Goal: Transaction & Acquisition: Purchase product/service

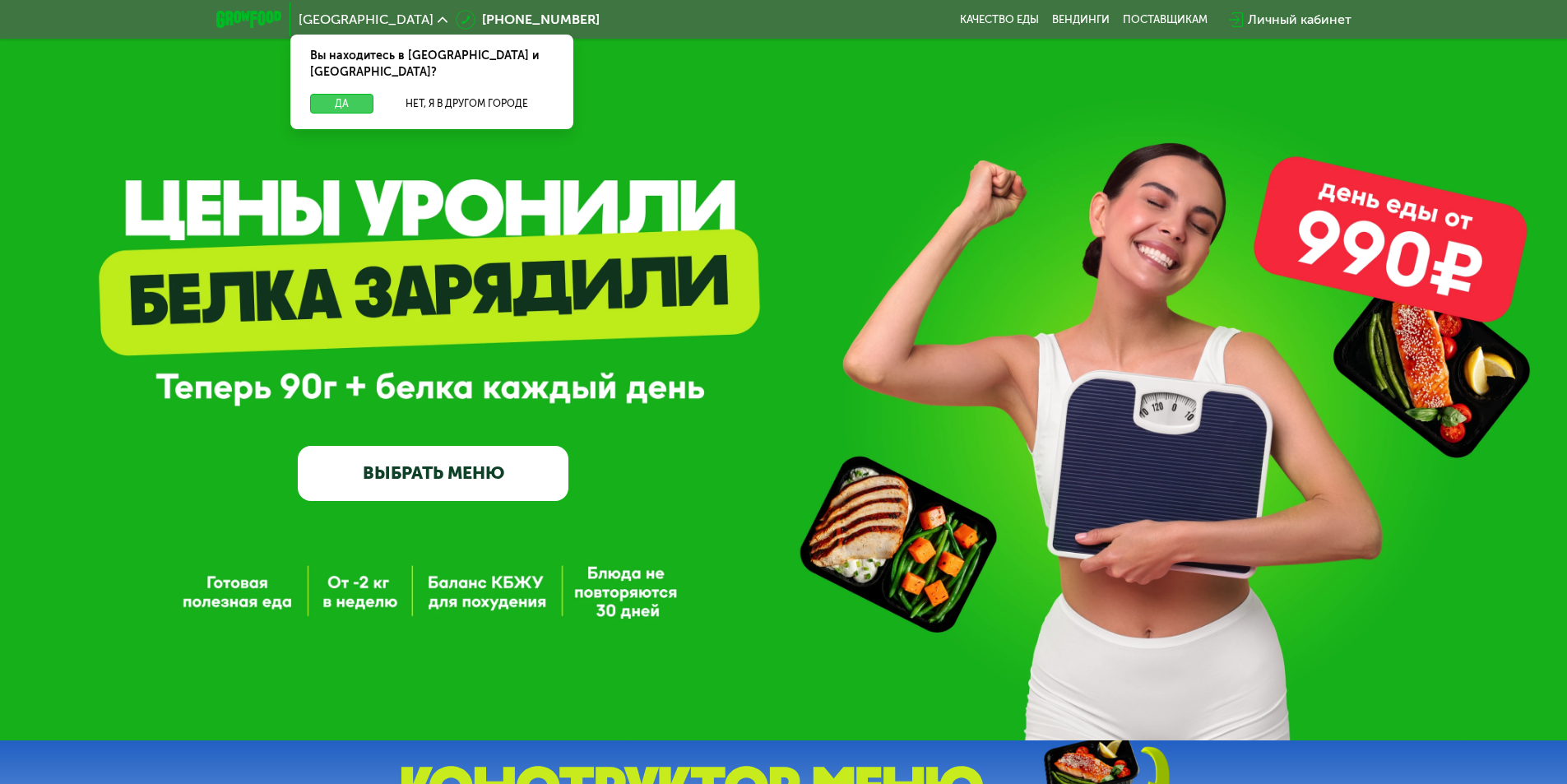
click at [336, 94] on button "Да" at bounding box center [342, 104] width 63 height 20
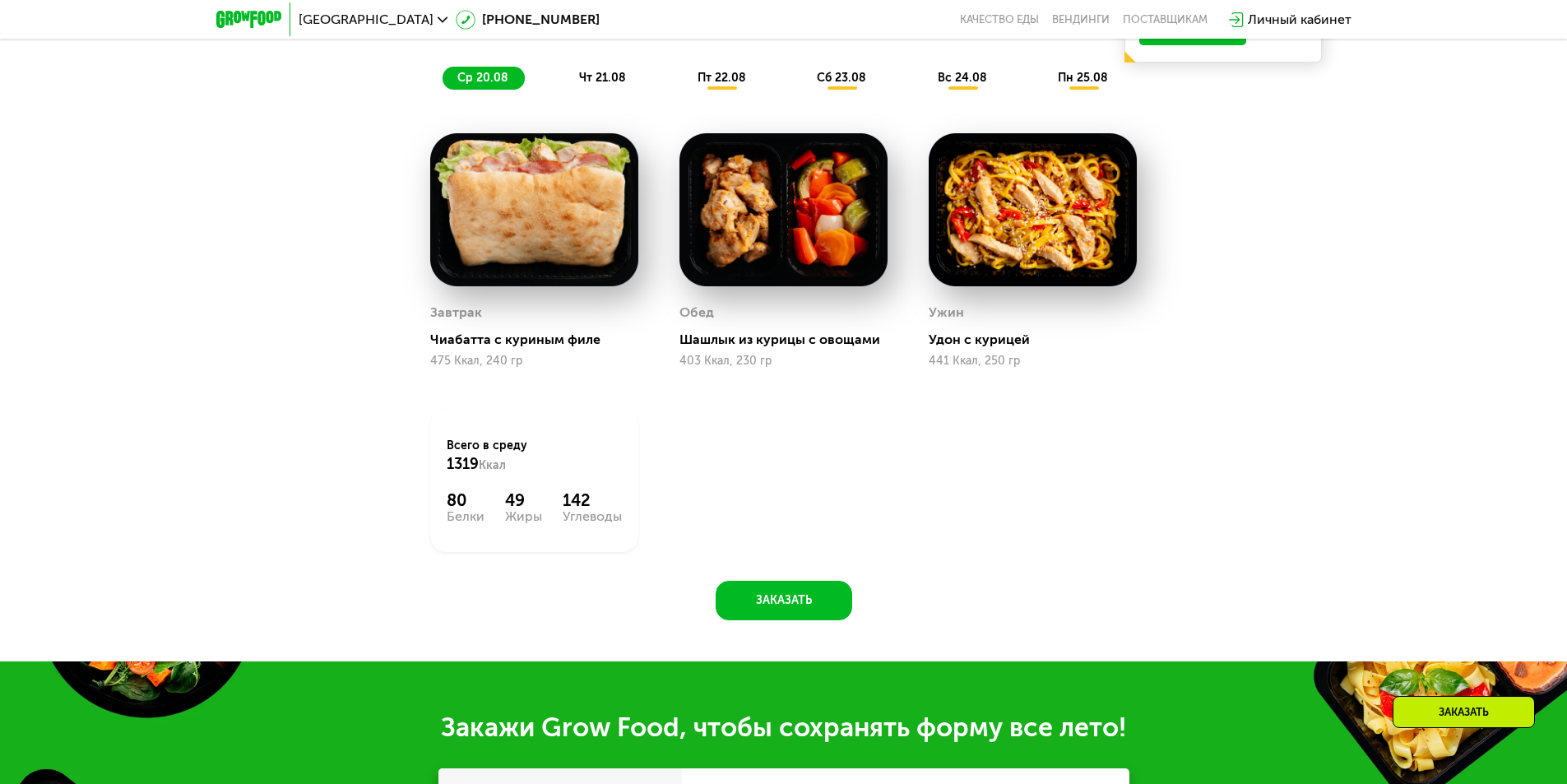
scroll to position [657, 0]
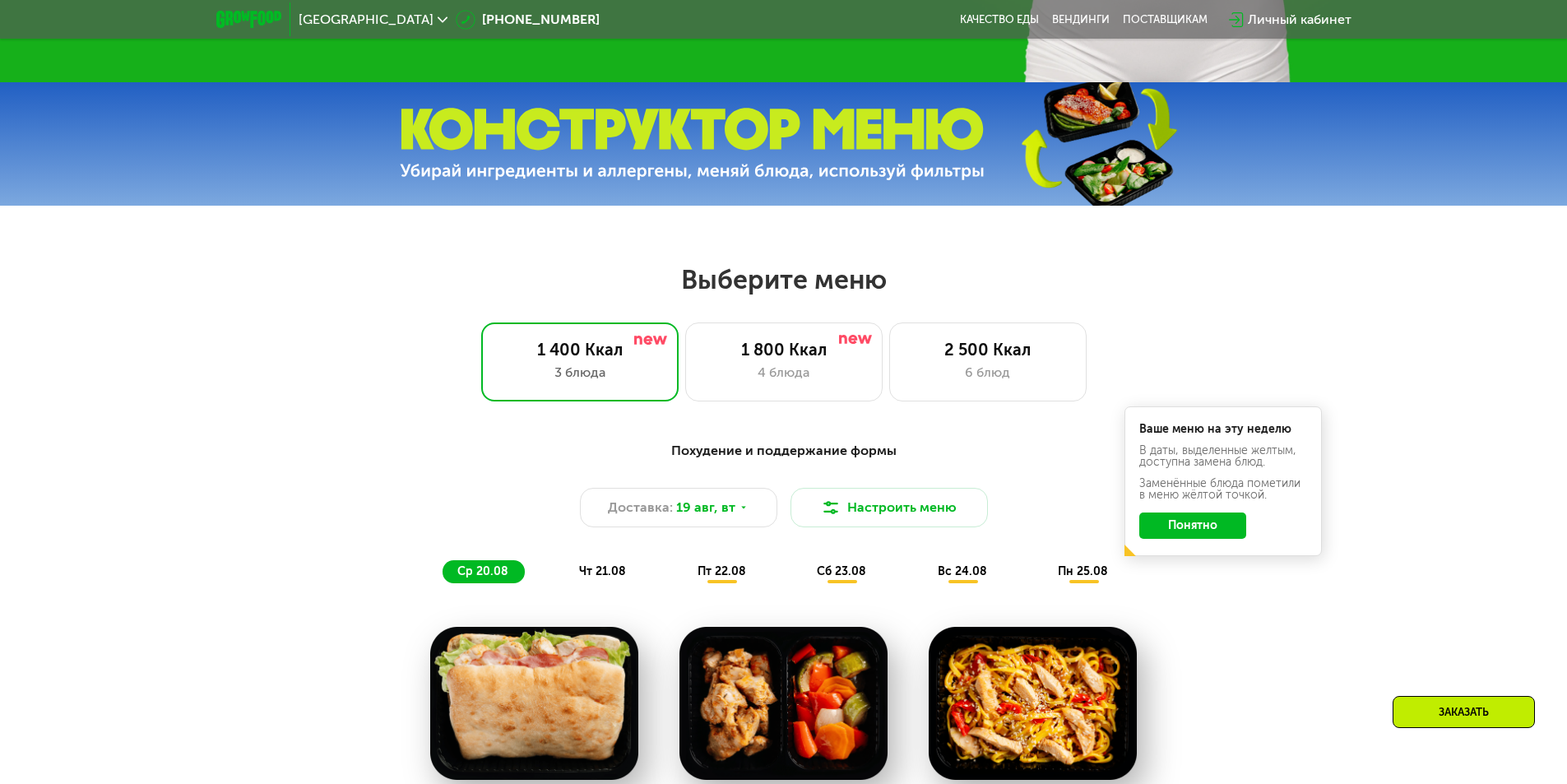
drag, startPoint x: 791, startPoint y: 353, endPoint x: 384, endPoint y: 615, distance: 484.0
click at [790, 354] on div "1 800 Ккал" at bounding box center [784, 350] width 163 height 20
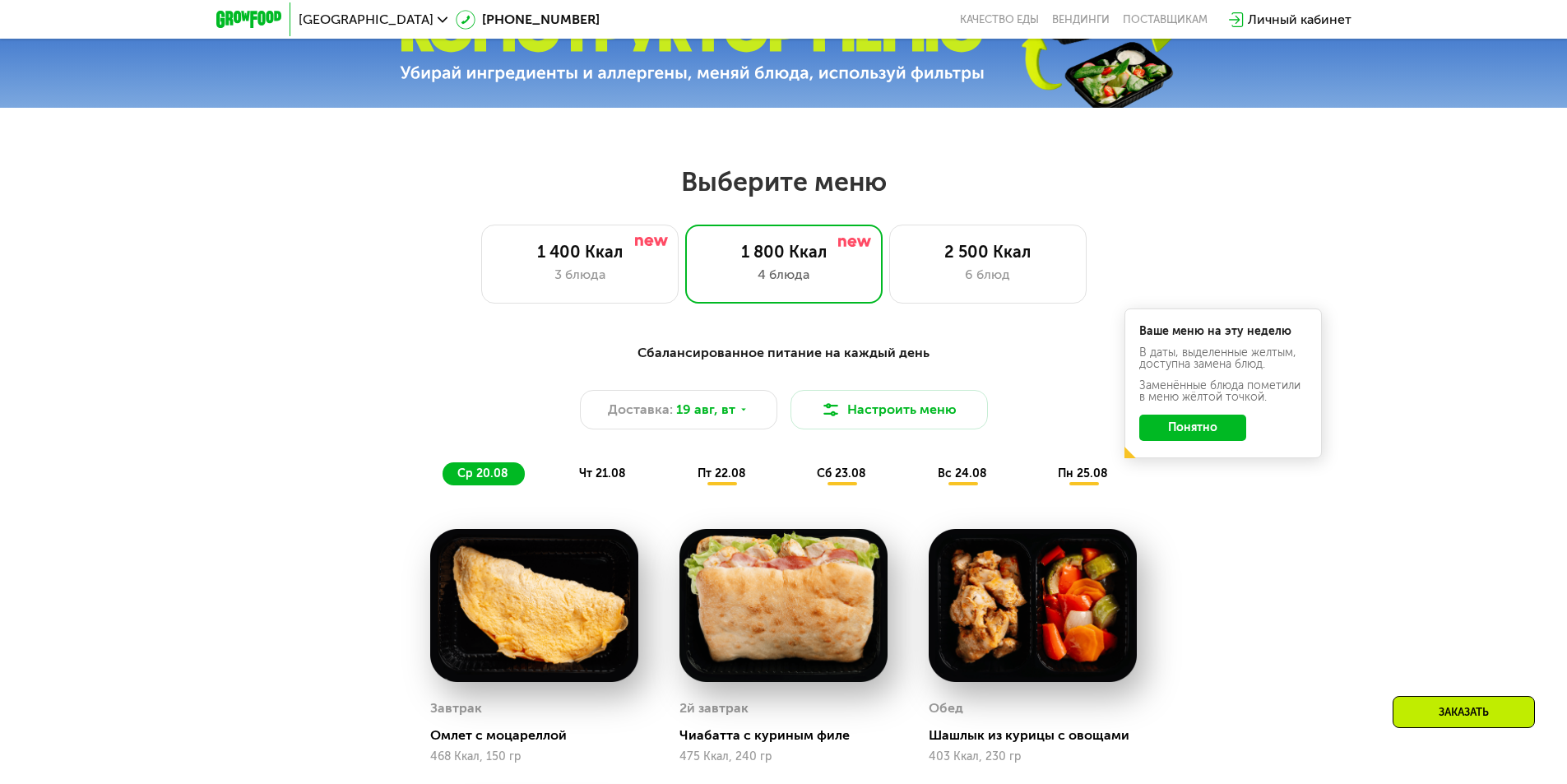
scroll to position [740, 0]
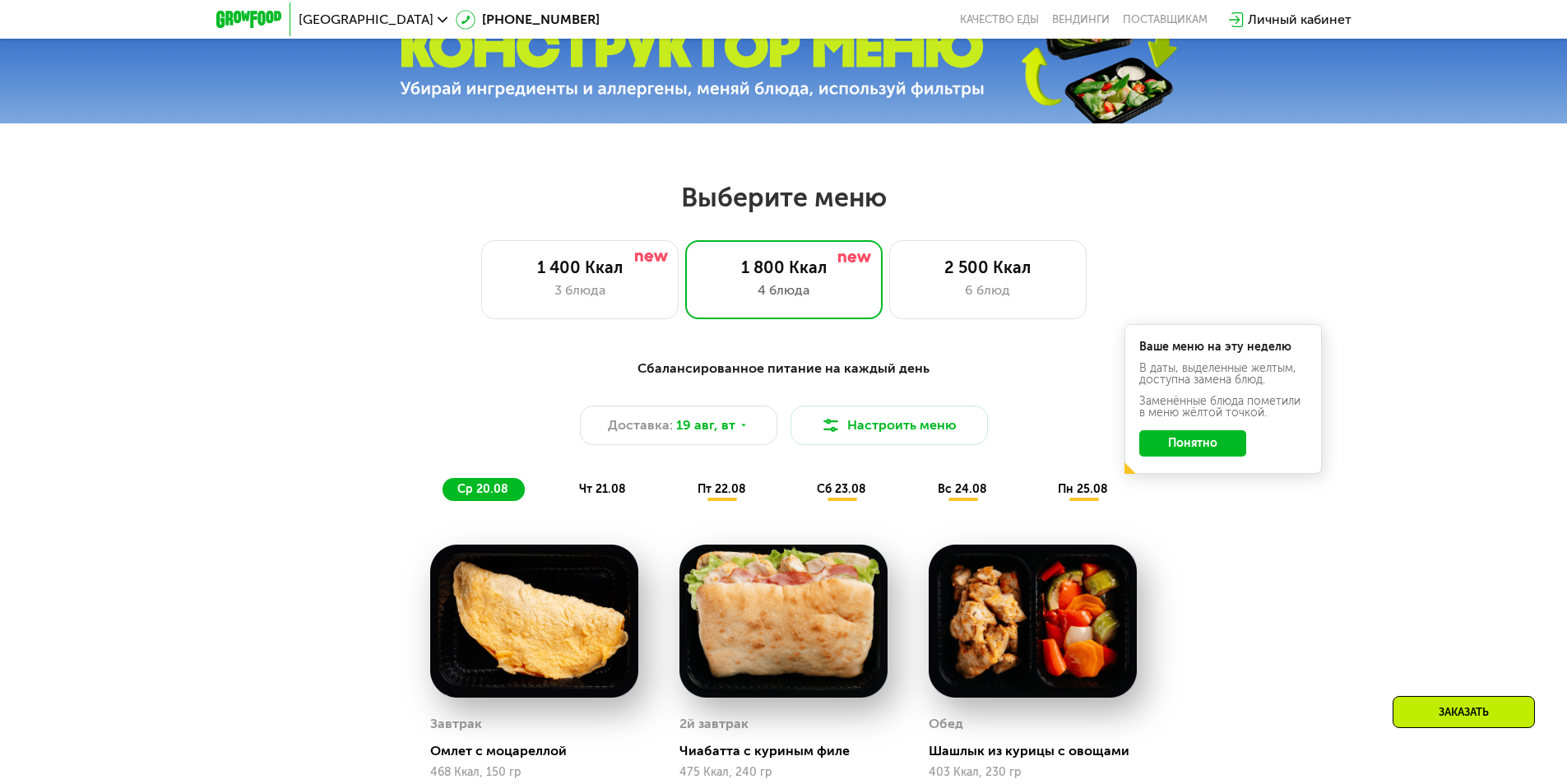
click at [614, 494] on span "чт 21.08" at bounding box center [603, 488] width 47 height 14
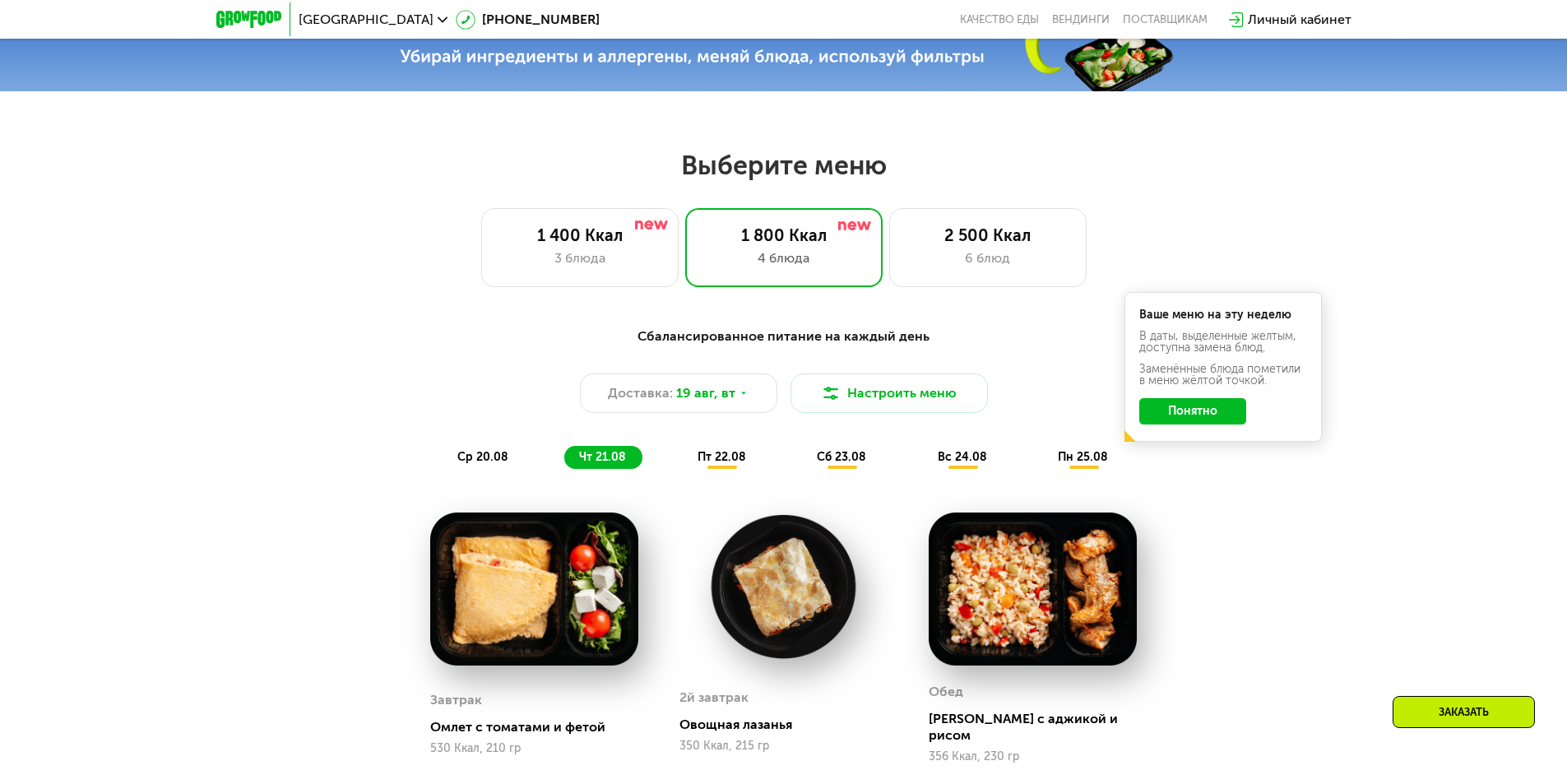
scroll to position [657, 0]
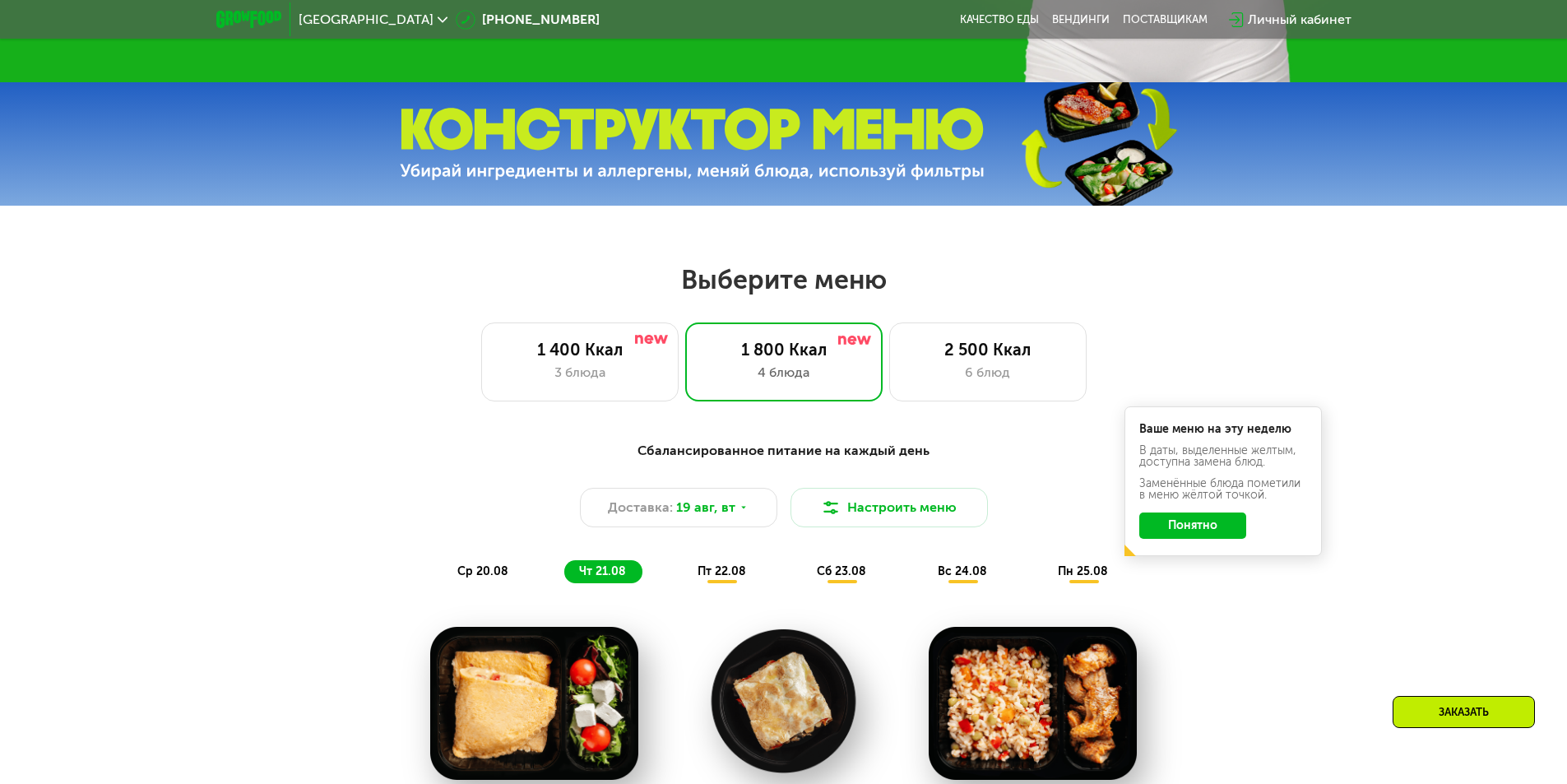
click at [713, 573] on span "пт 22.08" at bounding box center [722, 571] width 49 height 14
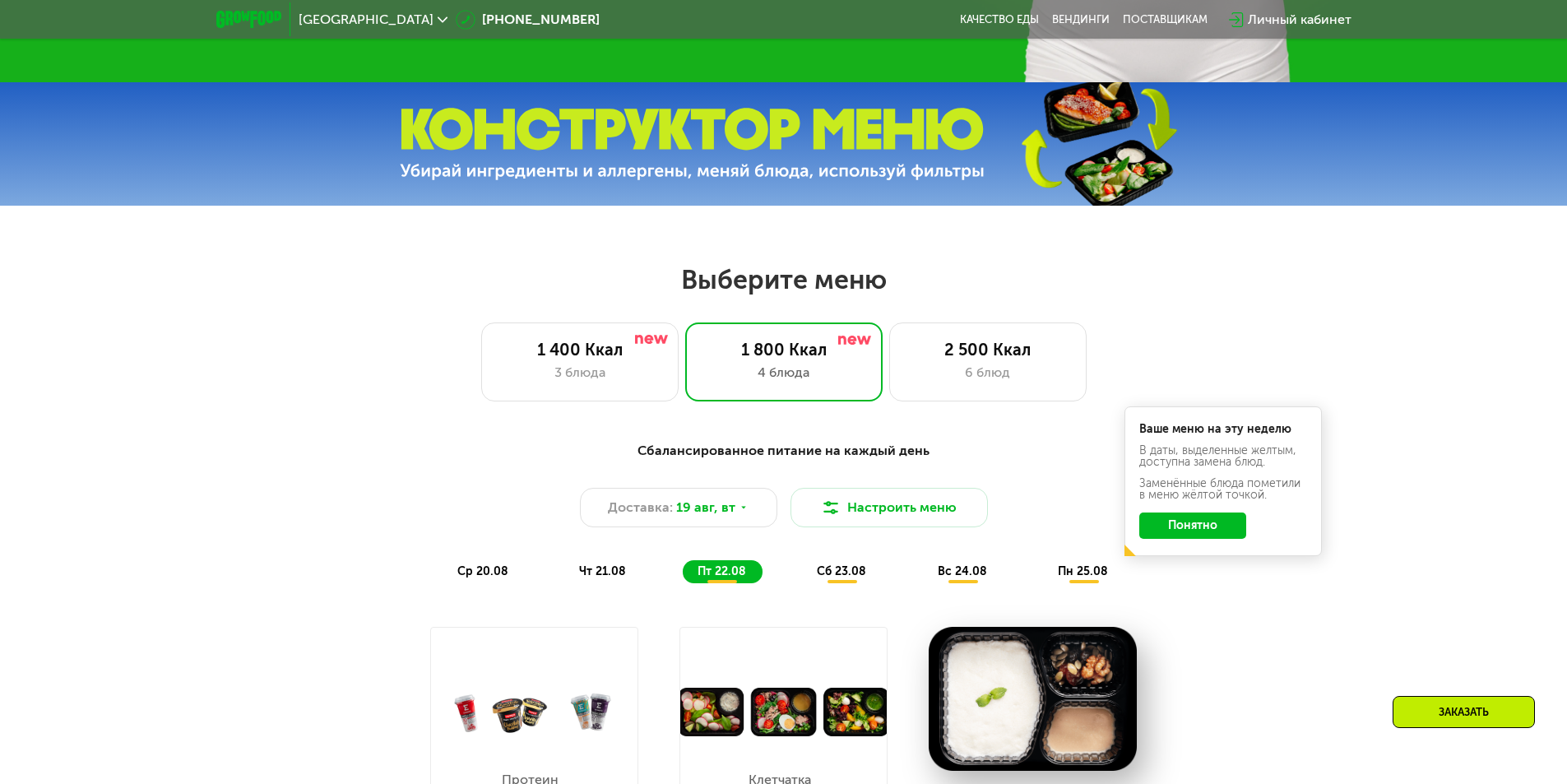
click at [854, 571] on span "сб 23.08" at bounding box center [841, 571] width 50 height 14
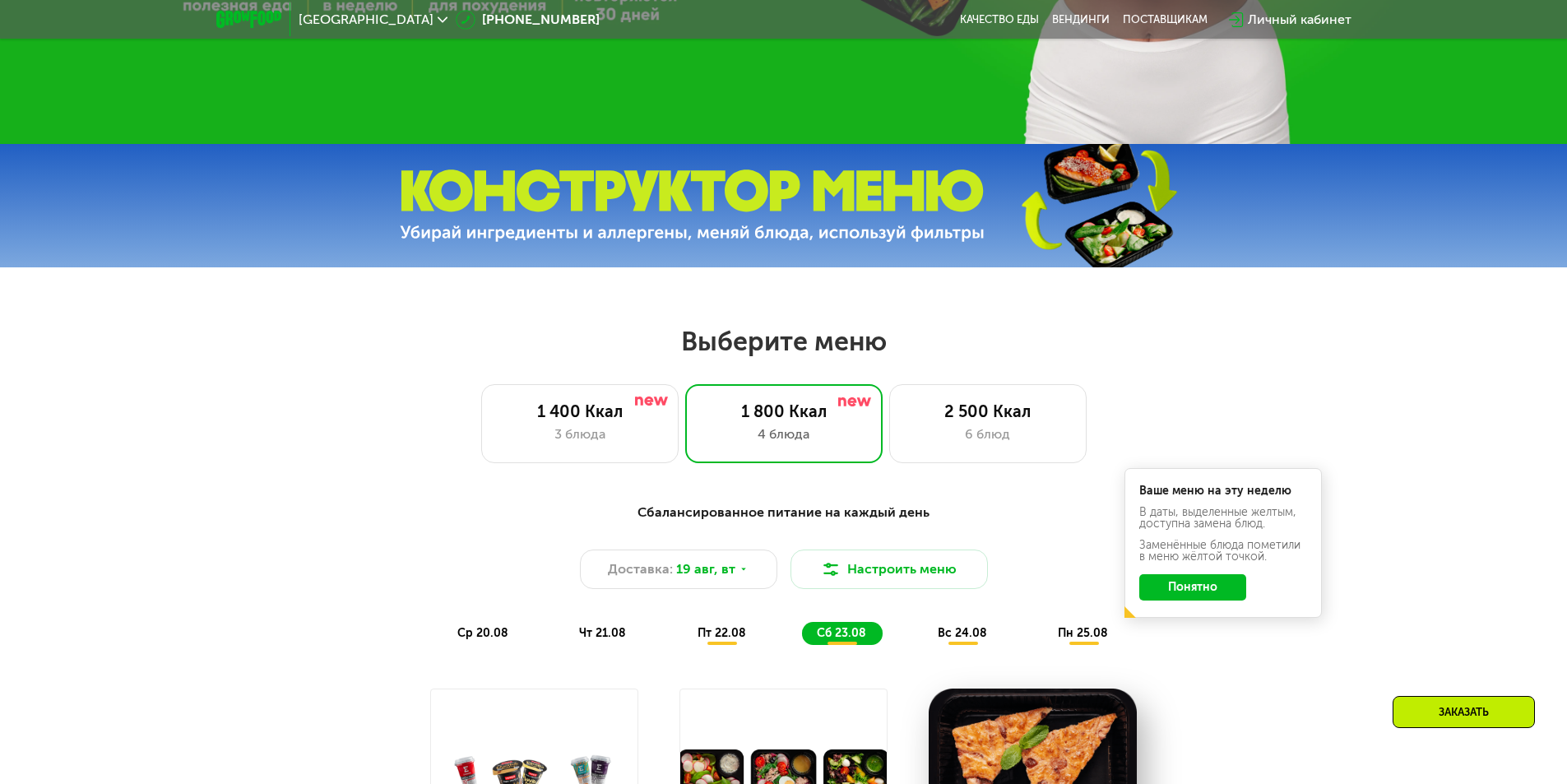
scroll to position [822, 0]
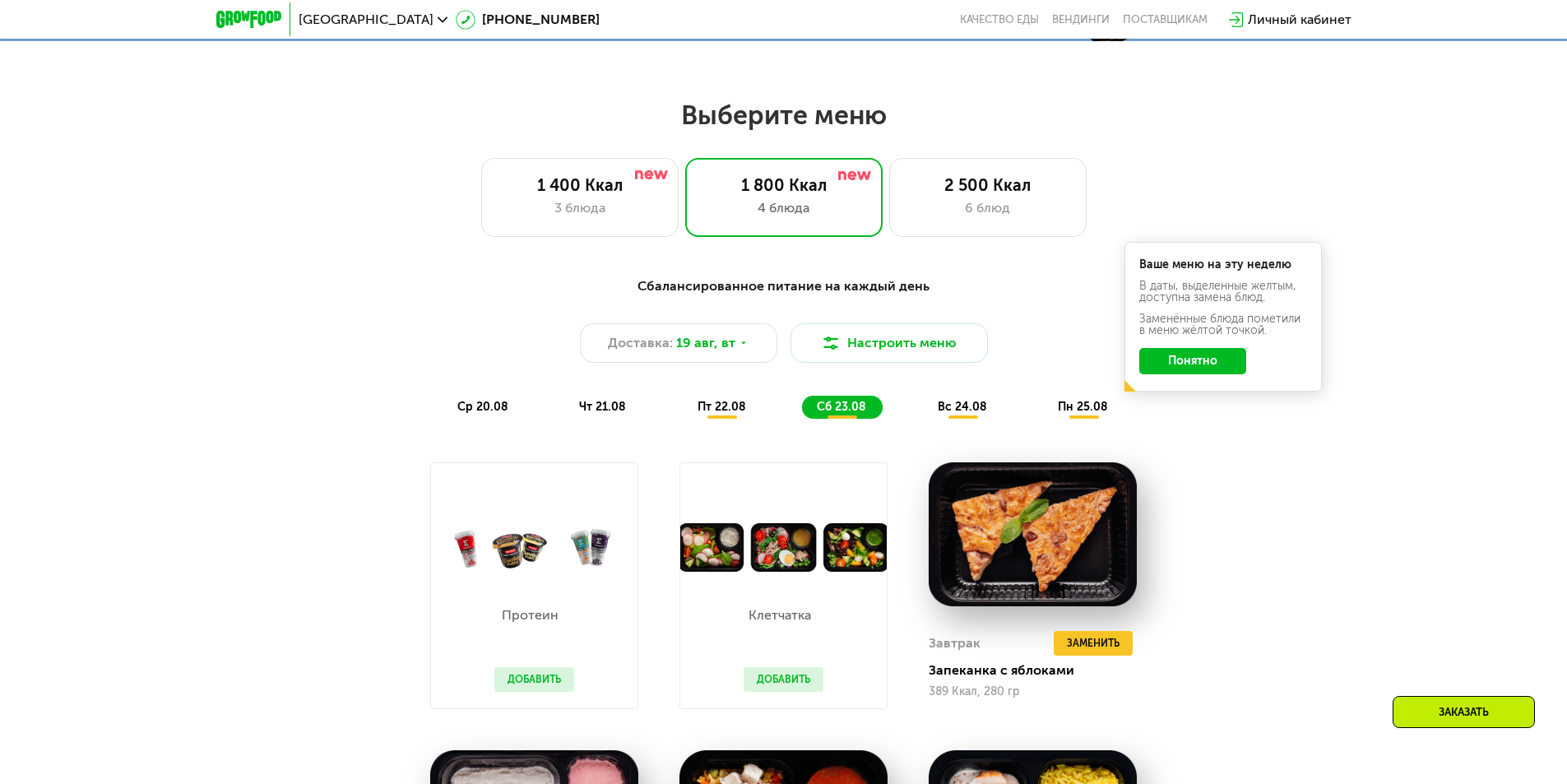
click at [969, 412] on span "вс 24.08" at bounding box center [963, 406] width 50 height 14
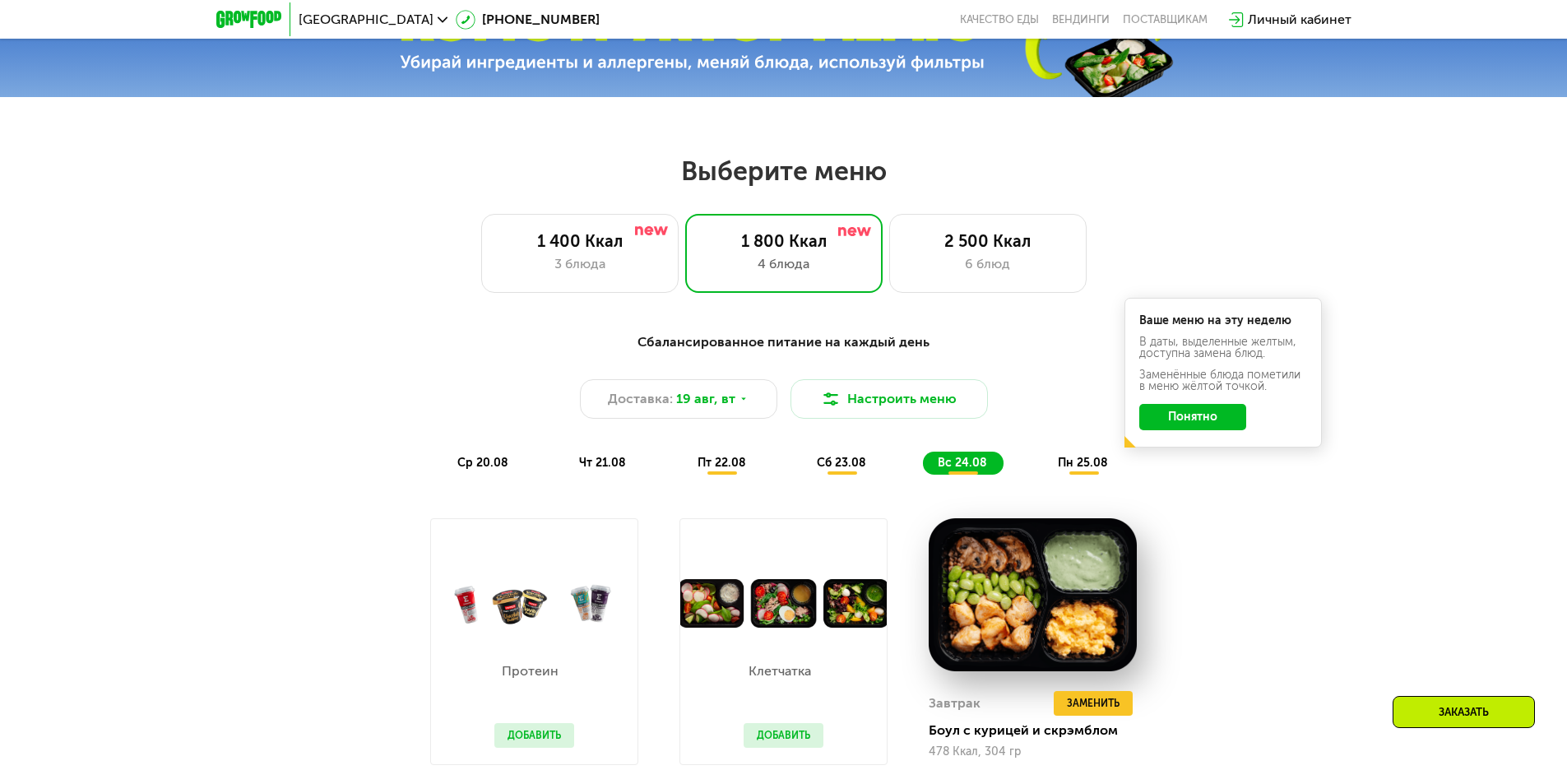
scroll to position [740, 0]
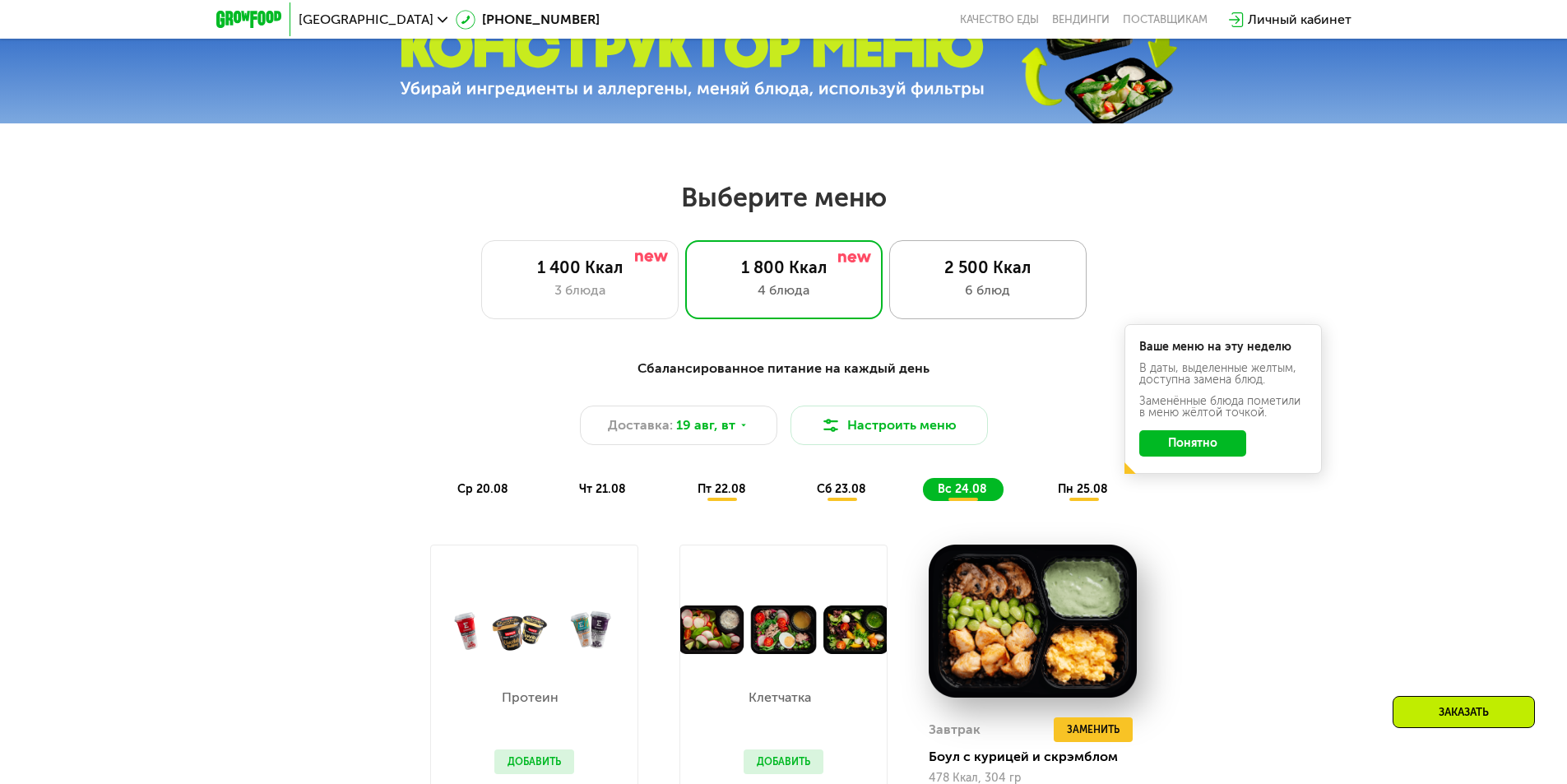
click at [980, 274] on div "2 500 Ккал" at bounding box center [988, 268] width 163 height 20
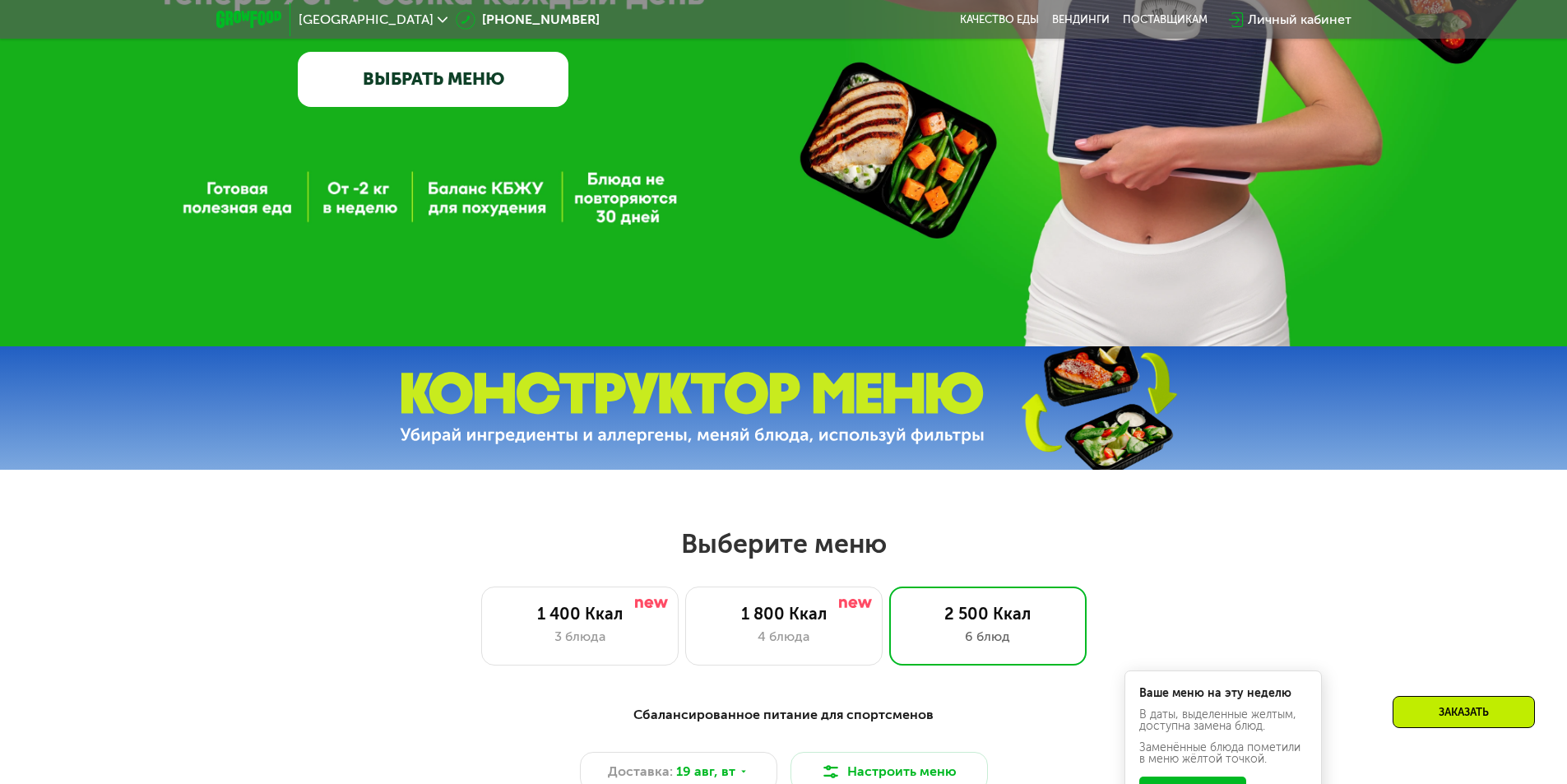
scroll to position [165, 0]
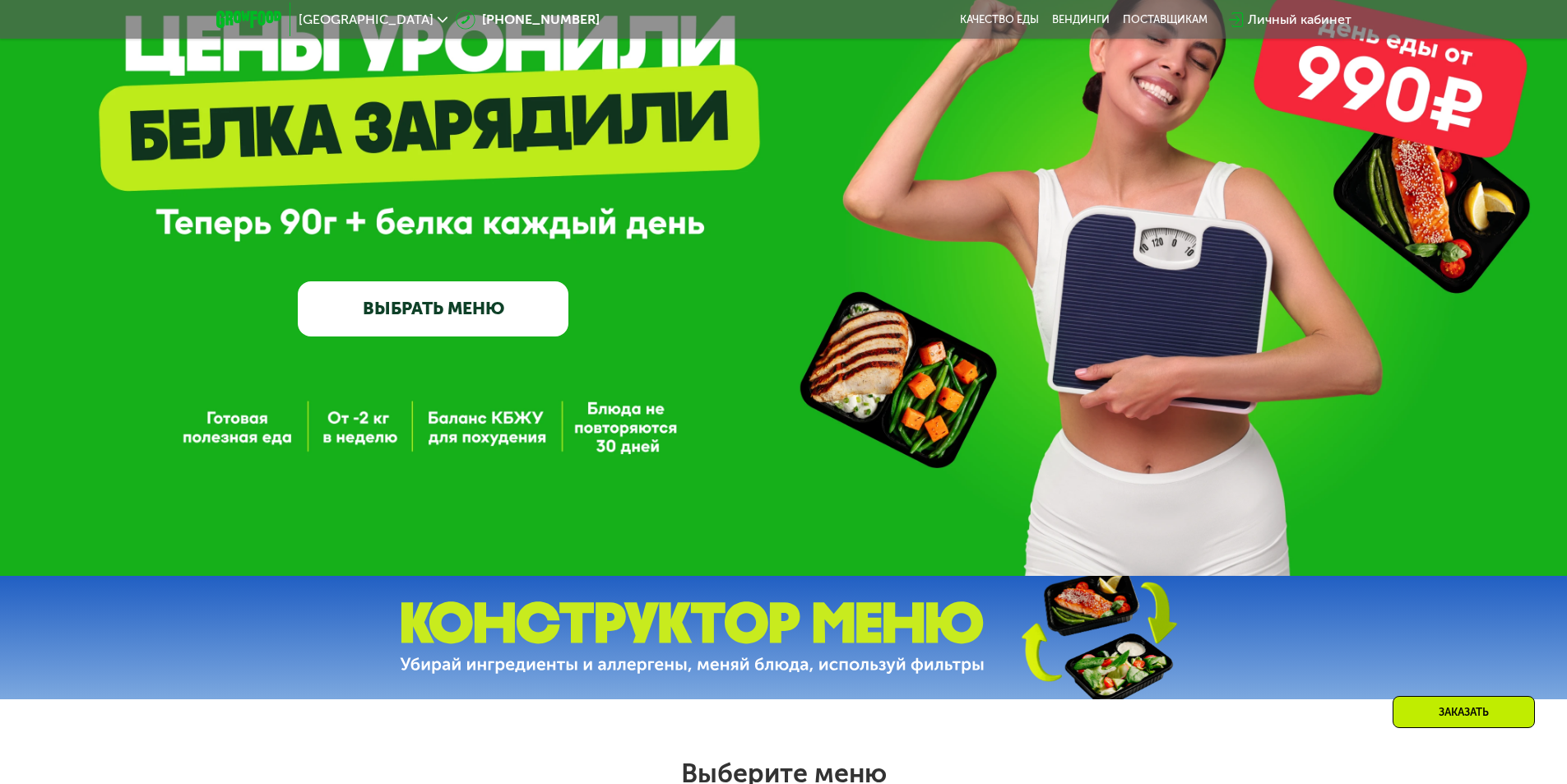
click at [339, 445] on div "GrowFood — доставка правильного питания ВЫБРАТЬ МЕНЮ" at bounding box center [784, 205] width 1567 height 740
click at [336, 423] on div "GrowFood — доставка правильного питания ВЫБРАТЬ МЕНЮ" at bounding box center [784, 205] width 1567 height 740
drag, startPoint x: 336, startPoint y: 423, endPoint x: 347, endPoint y: 424, distance: 11.0
click at [337, 423] on div "GrowFood — доставка правильного питания ВЫБРАТЬ МЕНЮ" at bounding box center [784, 205] width 1567 height 740
click at [328, 439] on div "GrowFood — доставка правильного питания ВЫБРАТЬ МЕНЮ" at bounding box center [784, 205] width 1567 height 740
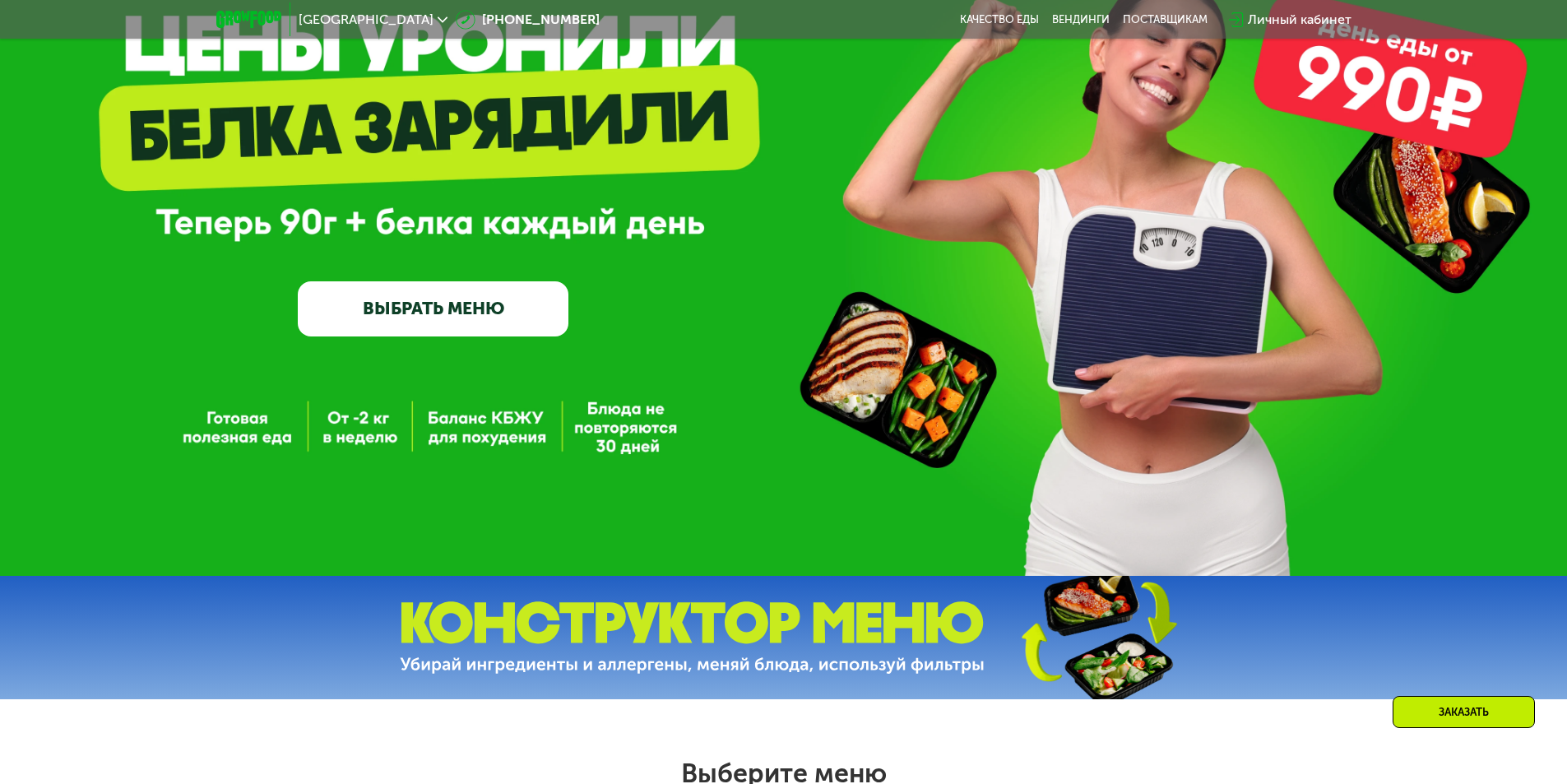
click at [429, 313] on link "ВЫБРАТЬ МЕНЮ" at bounding box center [432, 308] width 271 height 54
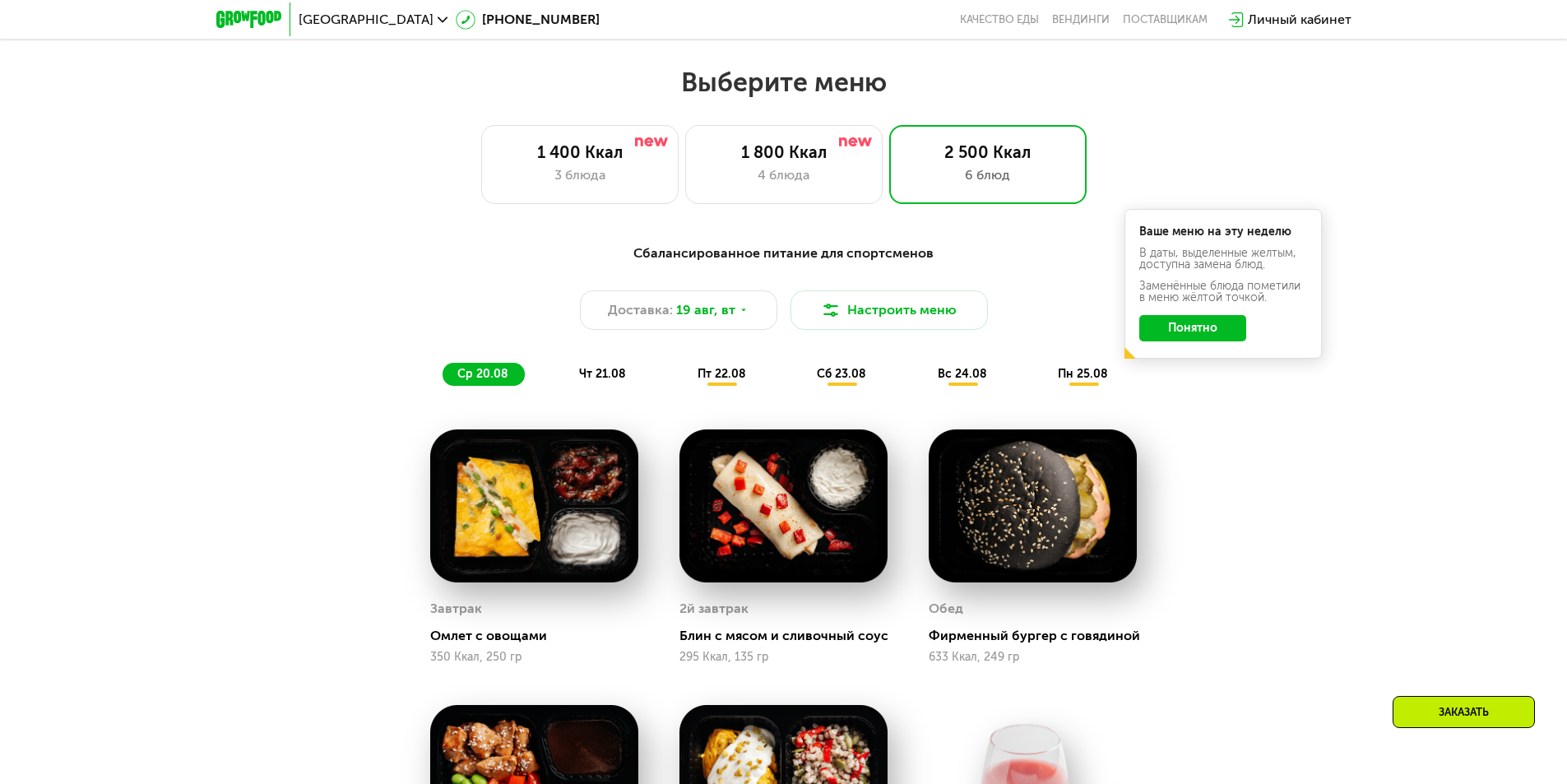
scroll to position [888, 0]
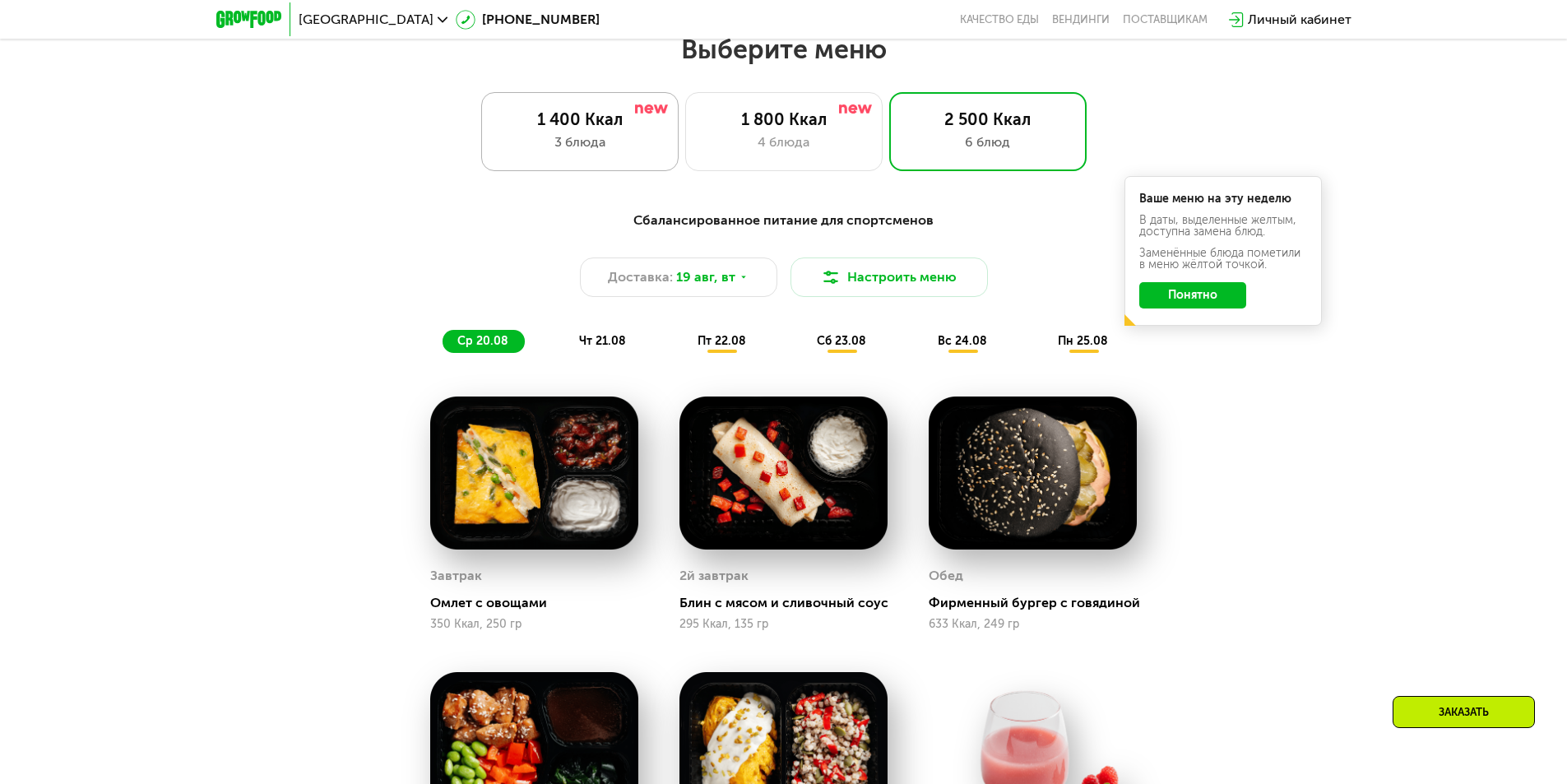
click at [574, 125] on div "1 400 Ккал" at bounding box center [580, 119] width 163 height 20
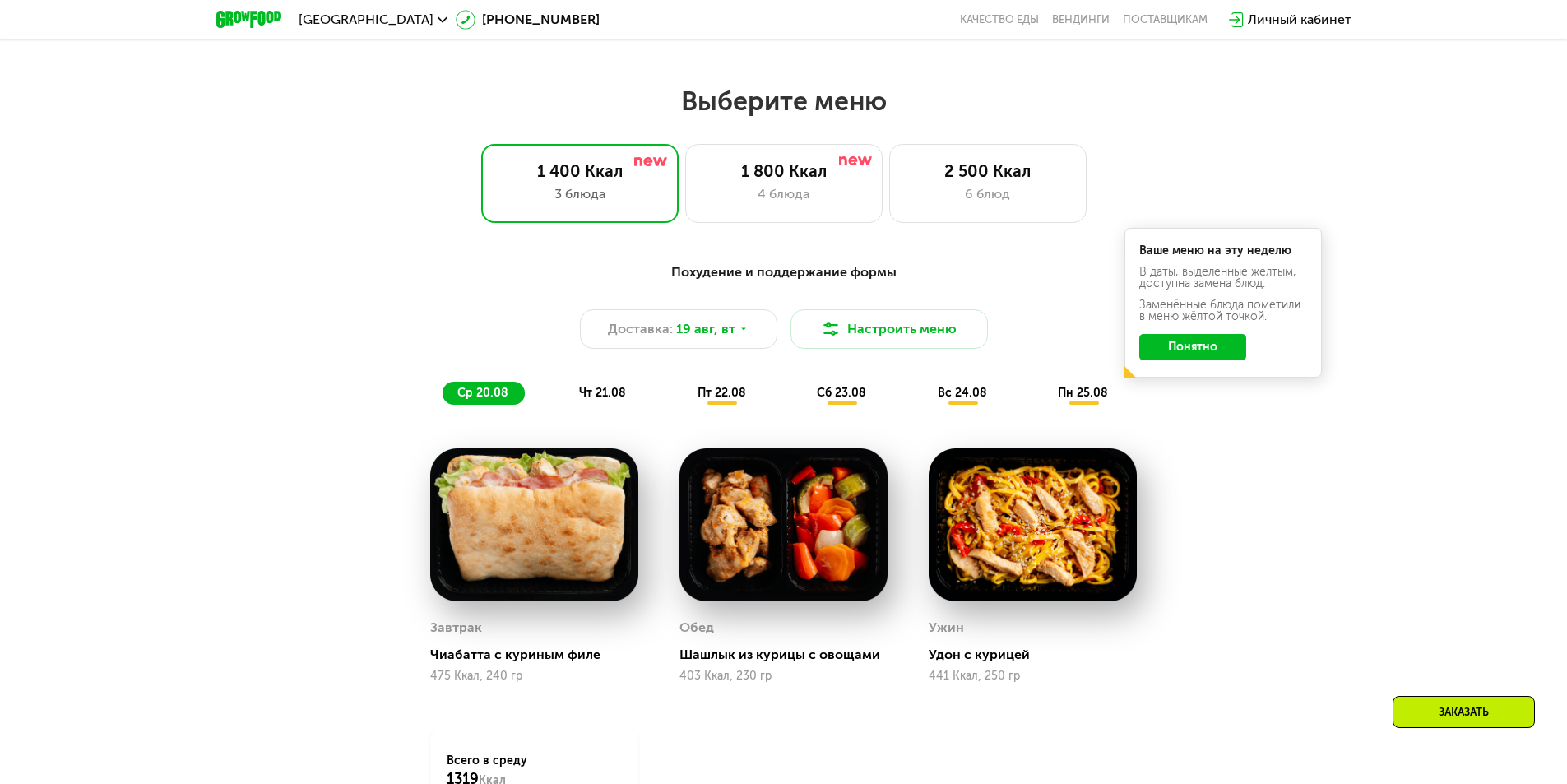
scroll to position [806, 0]
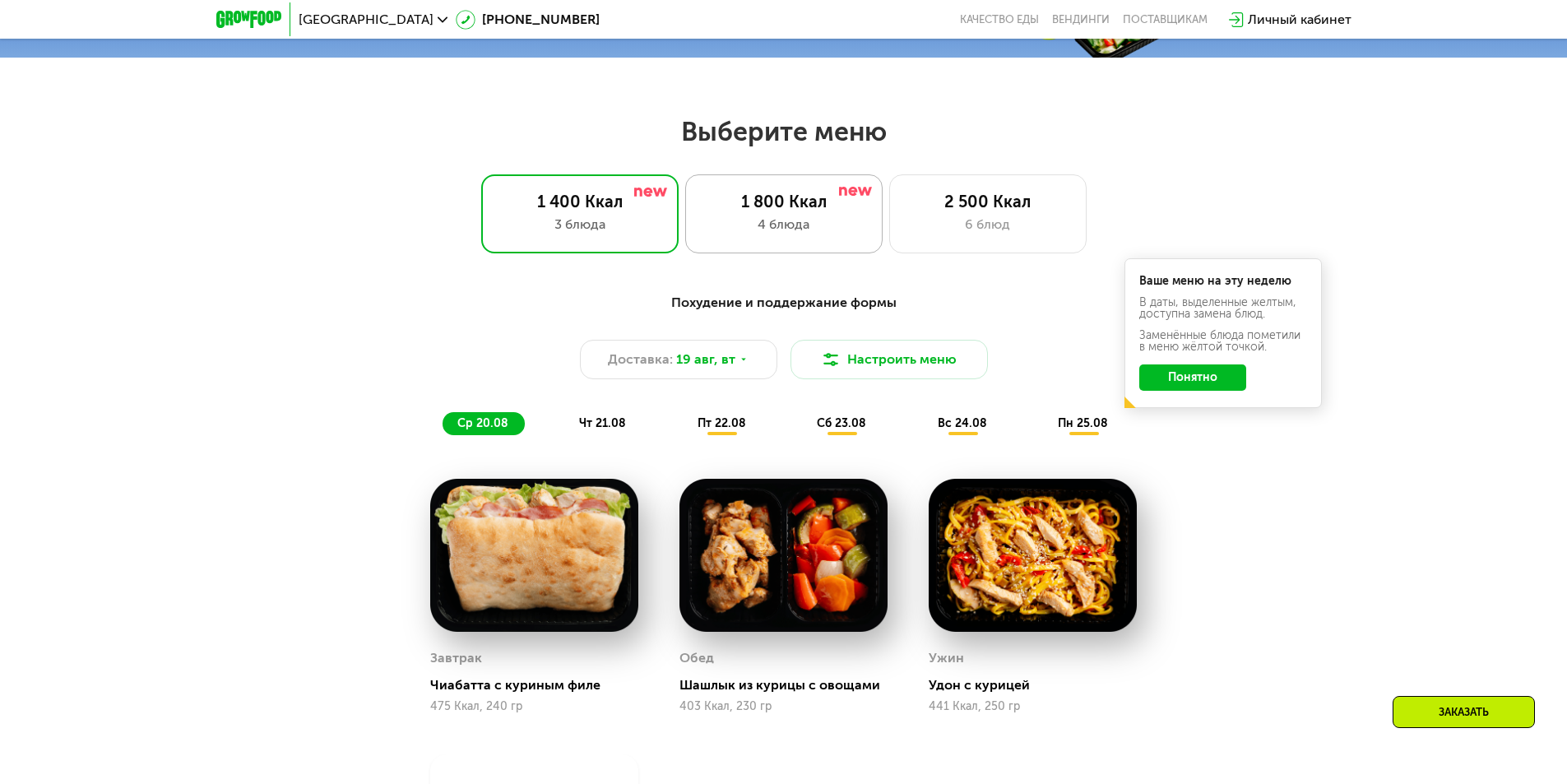
click at [784, 203] on div "1 800 Ккал" at bounding box center [784, 202] width 163 height 20
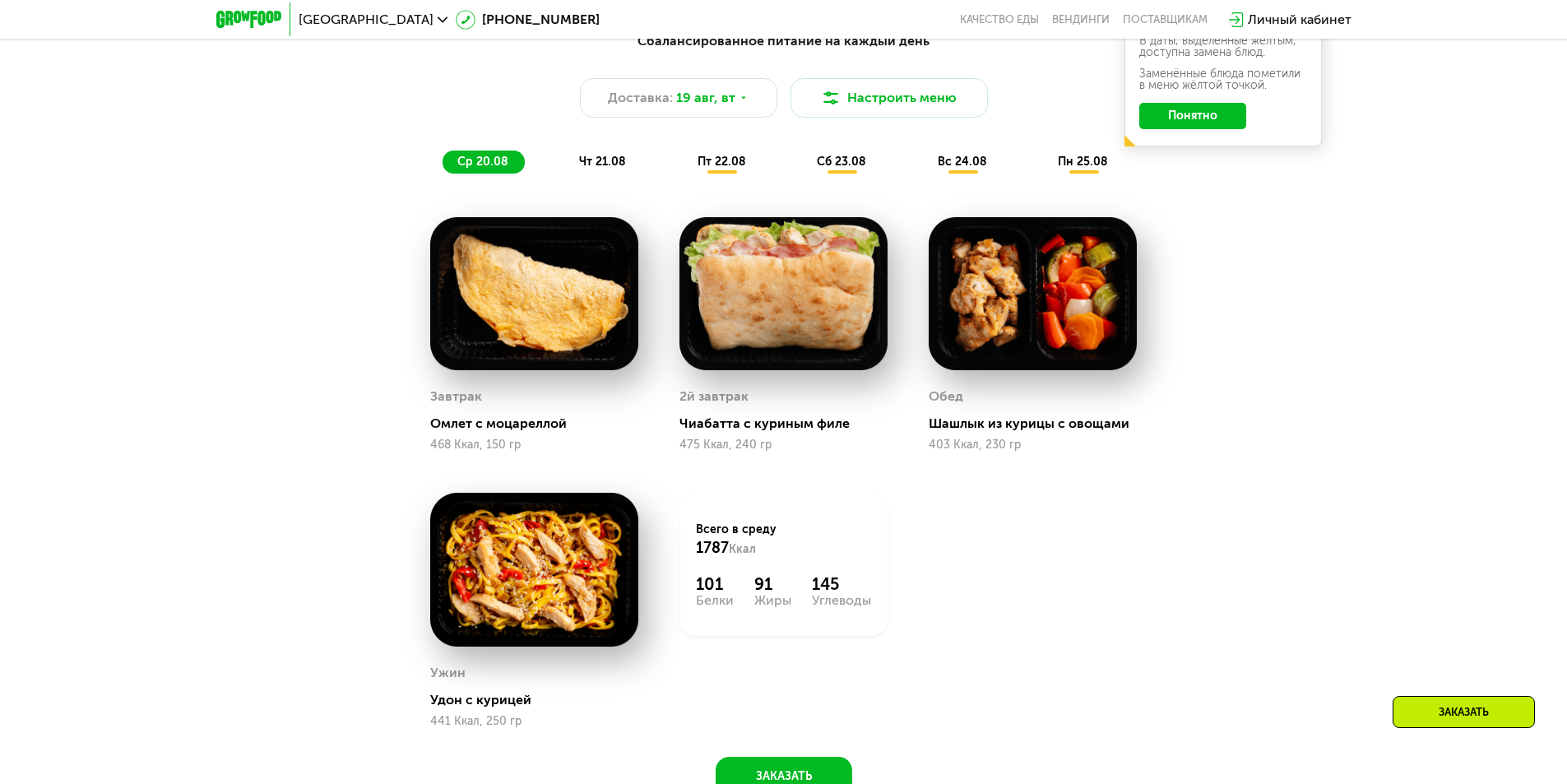
scroll to position [1053, 0]
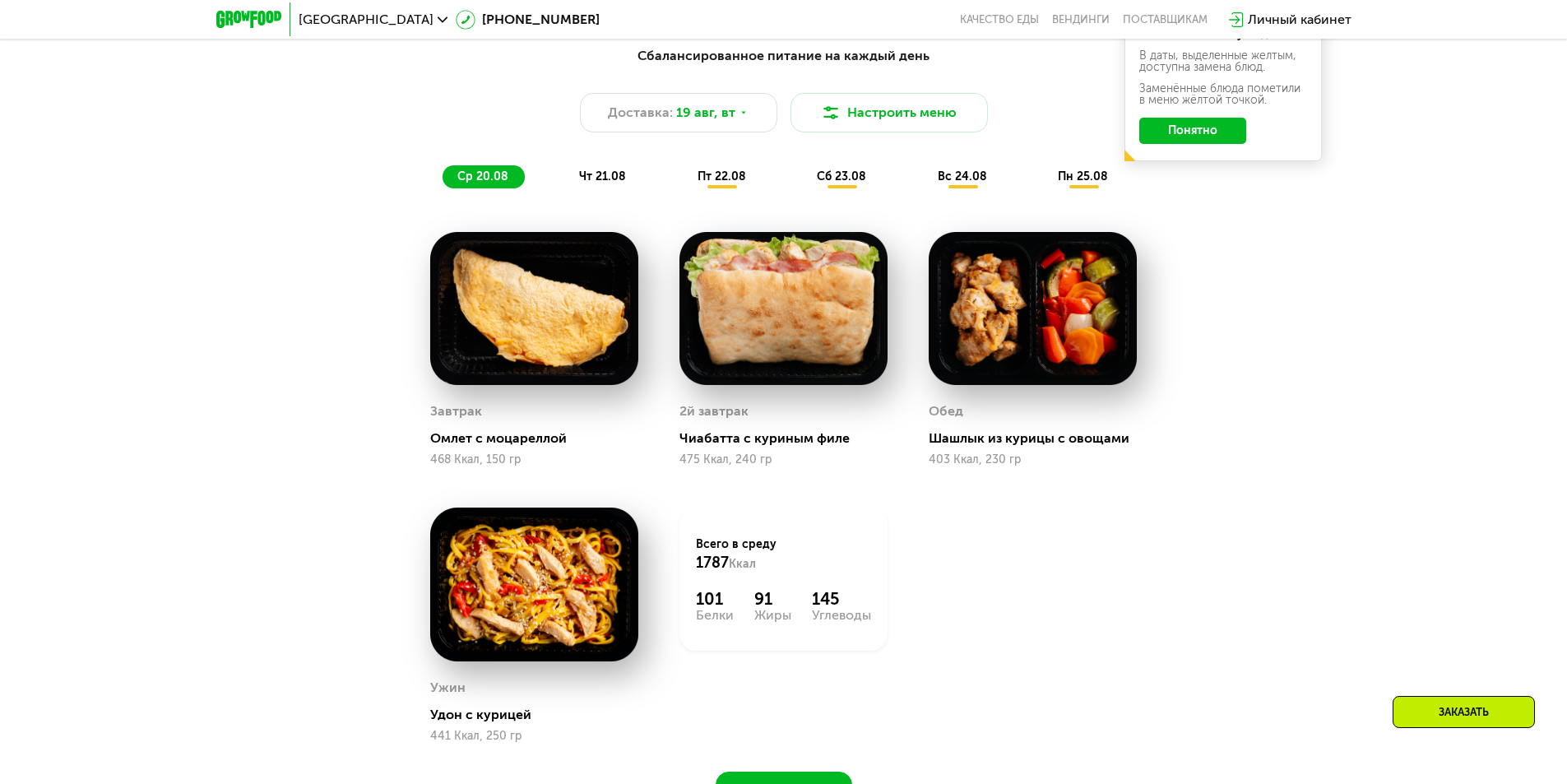
click at [1093, 175] on span "пн 25.08" at bounding box center [1082, 175] width 50 height 14
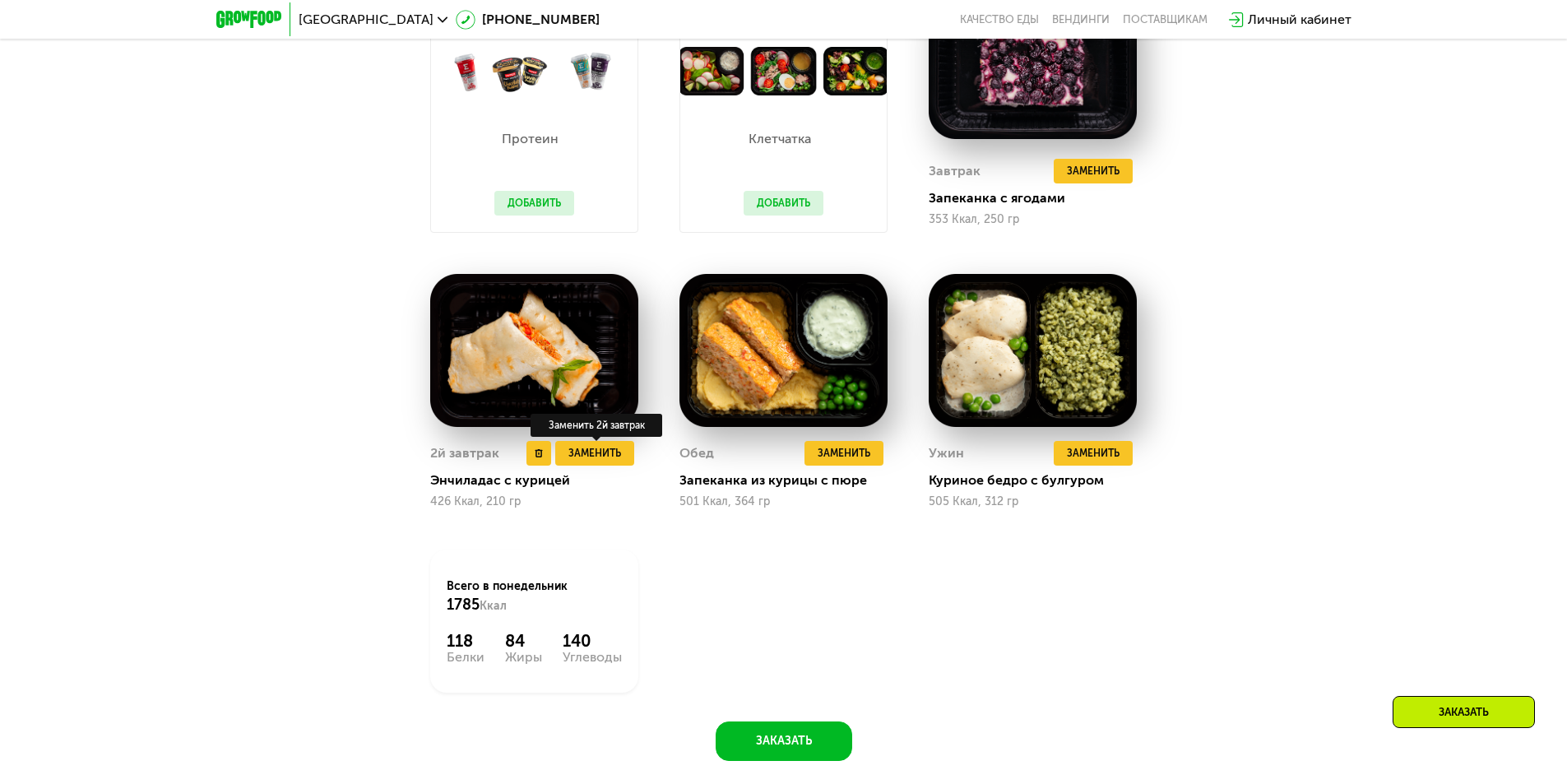
scroll to position [1299, 0]
